Goal: Find specific page/section: Find specific page/section

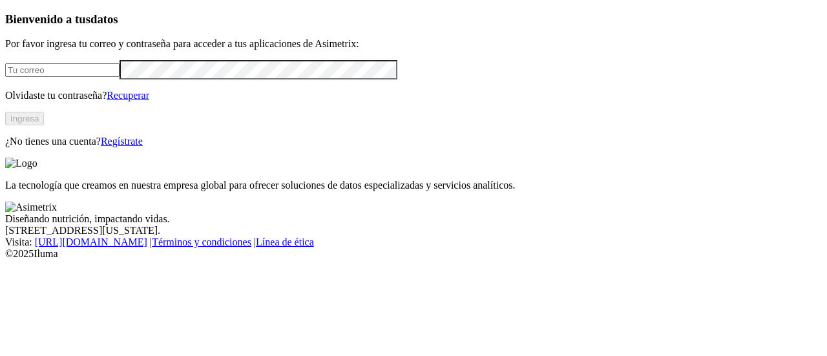
click at [86, 77] on input "email" at bounding box center [62, 70] width 114 height 14
type input "[PERSON_NAME][EMAIL_ADDRESS][PERSON_NAME][DOMAIN_NAME]"
click at [44, 125] on button "Ingresa" at bounding box center [24, 119] width 39 height 14
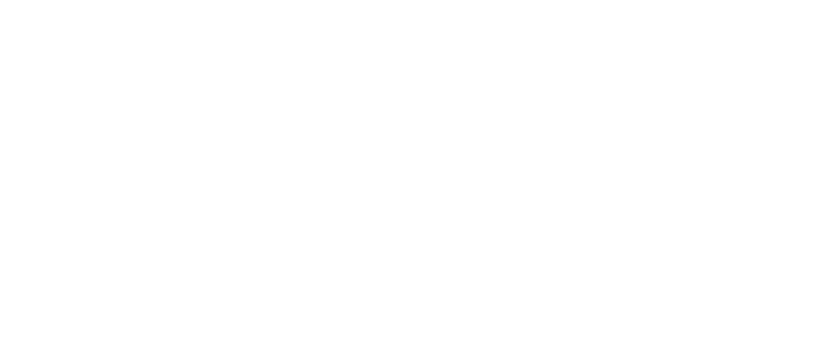
scroll to position [65, 0]
